Goal: Information Seeking & Learning: Learn about a topic

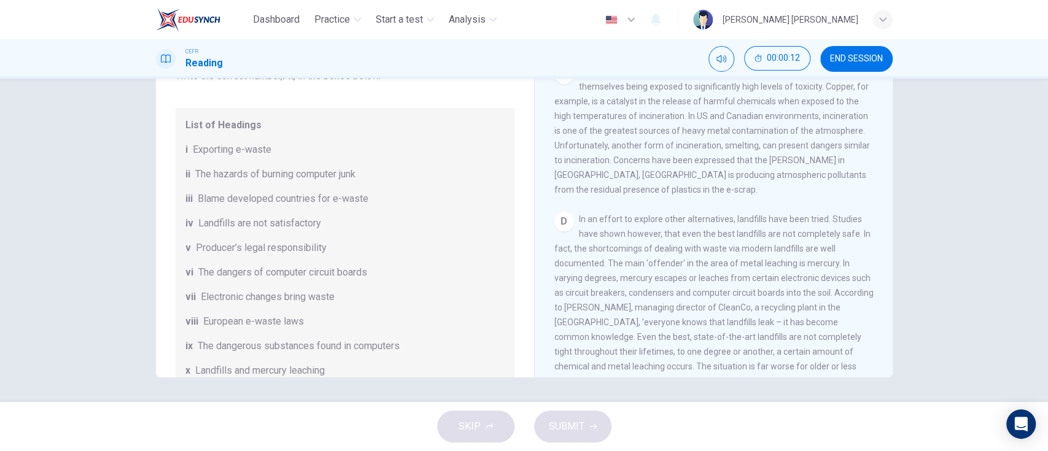
scroll to position [300, 0]
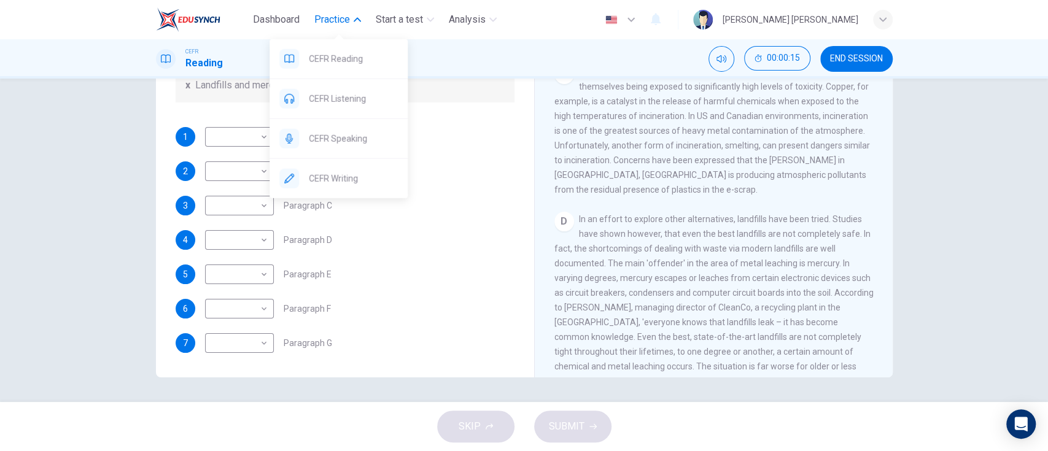
click at [337, 23] on span "Practice" at bounding box center [332, 19] width 36 height 15
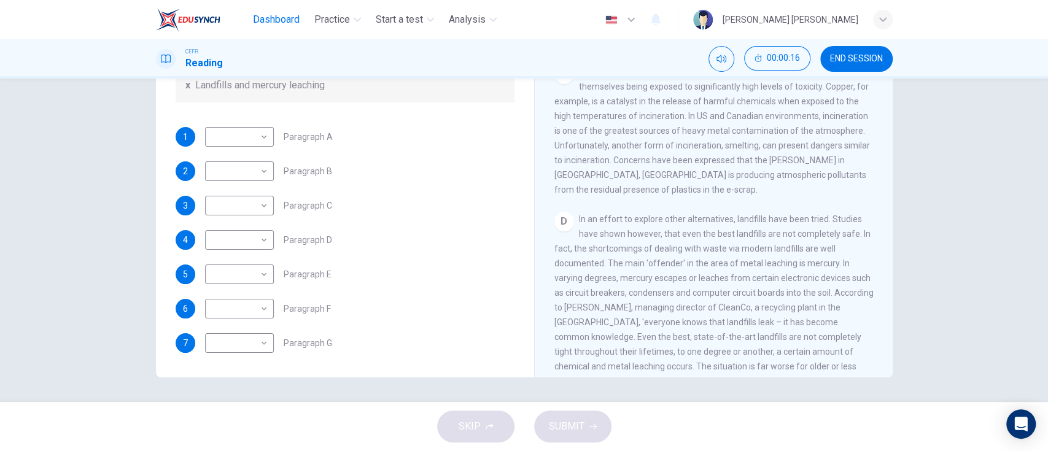
click at [294, 17] on span "Dashboard" at bounding box center [276, 19] width 47 height 15
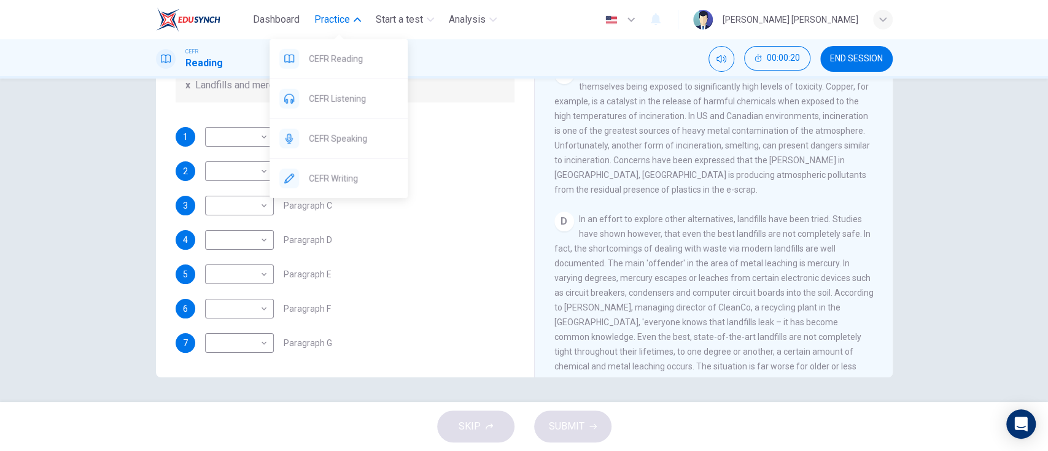
click at [335, 16] on span "Practice" at bounding box center [332, 19] width 36 height 15
click at [322, 12] on span "Practice" at bounding box center [332, 19] width 36 height 15
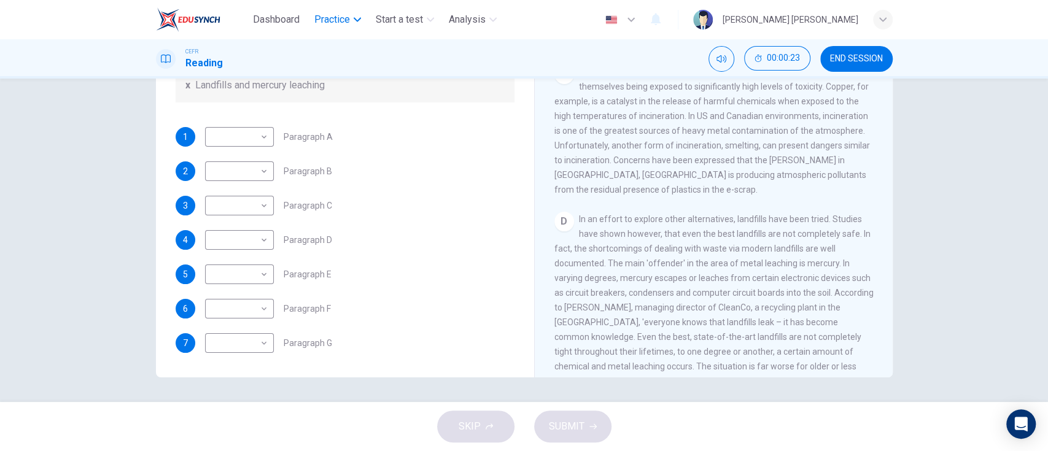
click at [322, 12] on span "Practice" at bounding box center [332, 19] width 36 height 15
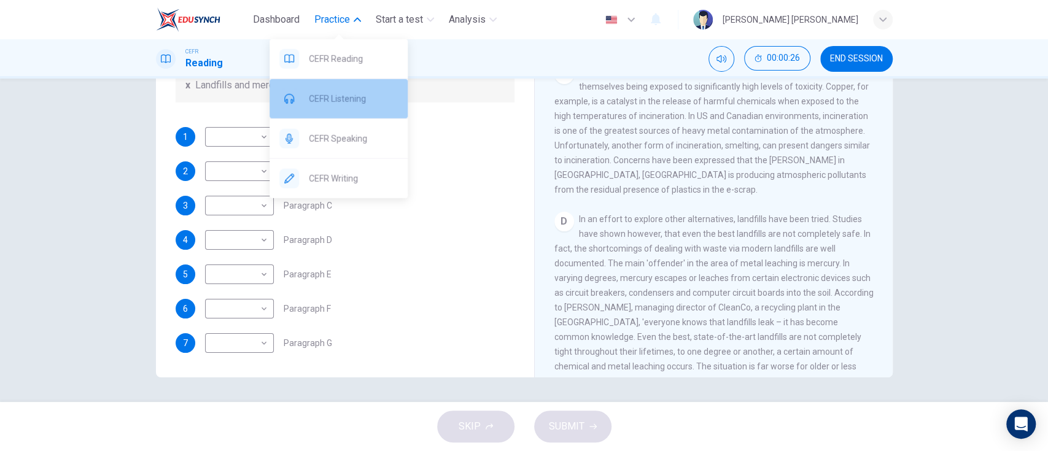
click at [371, 93] on span "CEFR Listening" at bounding box center [353, 99] width 89 height 15
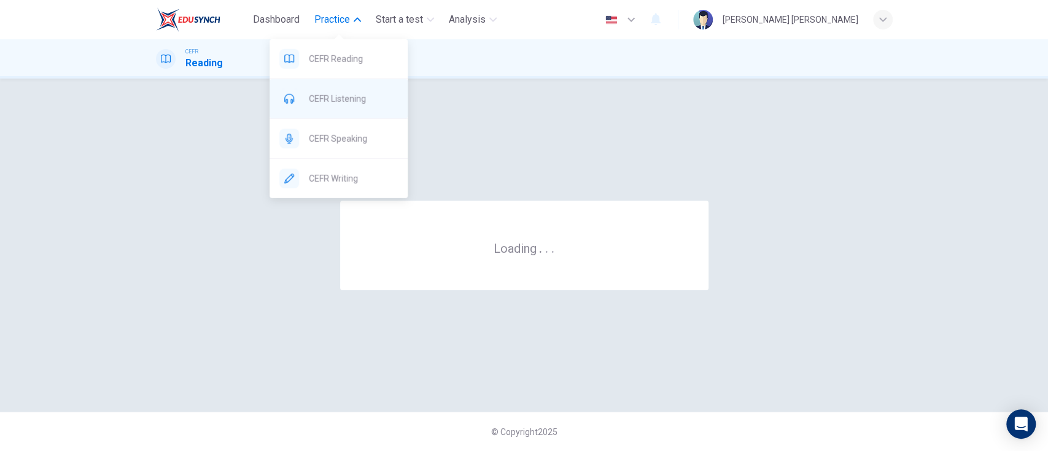
scroll to position [0, 0]
